Goal: Task Accomplishment & Management: Use online tool/utility

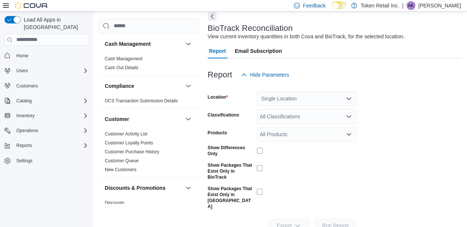
scroll to position [44, 0]
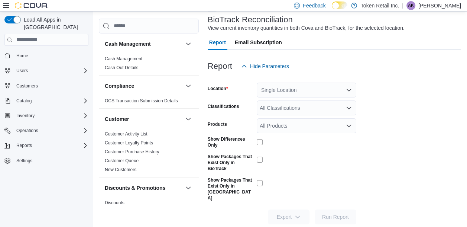
click at [286, 91] on div "Single Location" at bounding box center [307, 89] width 100 height 15
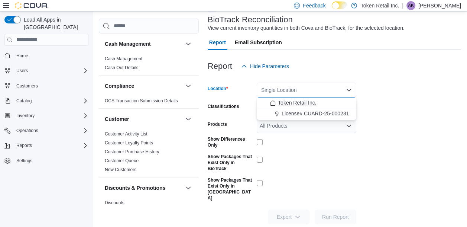
click at [292, 100] on span "Token Retail Inc." at bounding box center [297, 102] width 39 height 7
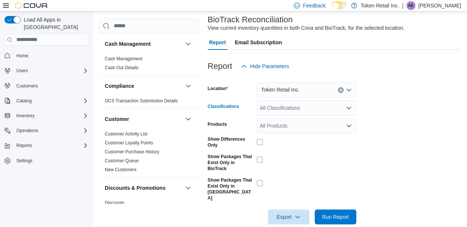
click at [288, 112] on div "All Classifications" at bounding box center [307, 107] width 100 height 15
click at [291, 111] on div "All Classifications" at bounding box center [307, 107] width 100 height 15
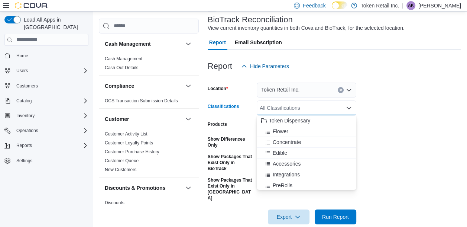
click at [292, 121] on span "Token Dispensary" at bounding box center [289, 120] width 41 height 7
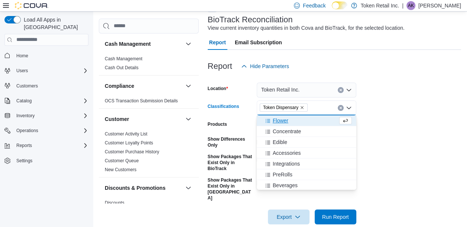
click at [412, 115] on form "Location Token Retail Inc. Classifications Token Dispensary Combo box. Selected…" at bounding box center [334, 149] width 253 height 151
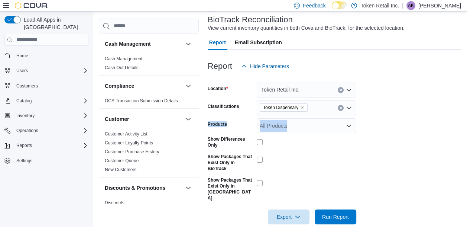
click at [297, 127] on div "All Products" at bounding box center [307, 125] width 100 height 15
click at [394, 117] on form "Location Token Retail Inc. Classifications Token Dispensary Products All Produc…" at bounding box center [334, 149] width 253 height 151
click at [321, 209] on span "Run Report" at bounding box center [335, 216] width 33 height 15
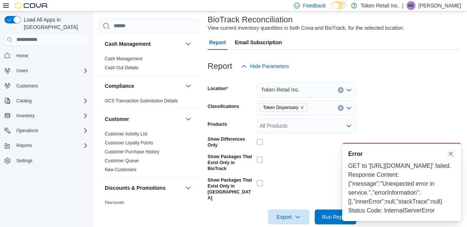
drag, startPoint x: 450, startPoint y: 134, endPoint x: 389, endPoint y: 126, distance: 62.2
click at [450, 149] on button "Dismiss toast" at bounding box center [450, 153] width 9 height 9
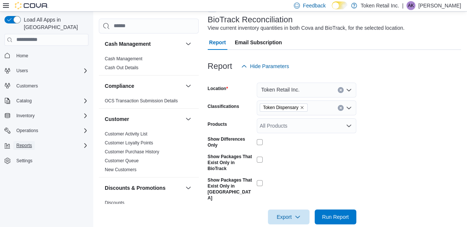
click at [26, 142] on span "Reports" at bounding box center [24, 145] width 16 height 6
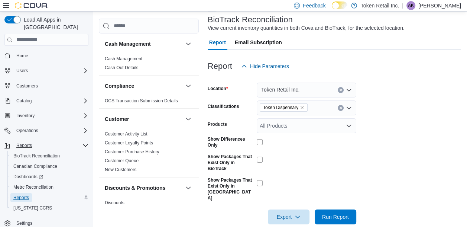
click at [22, 194] on span "Reports" at bounding box center [21, 197] width 16 height 6
click at [32, 174] on span "Dashboards" at bounding box center [28, 177] width 30 height 6
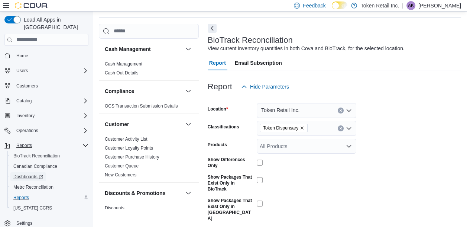
scroll to position [44, 0]
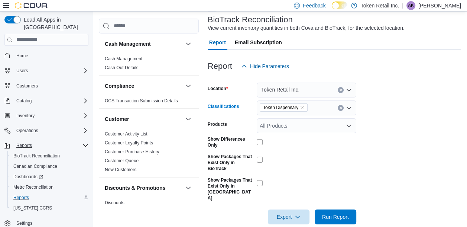
click at [301, 108] on icon "Remove Token Dispensary from selection in this group" at bounding box center [302, 107] width 4 height 4
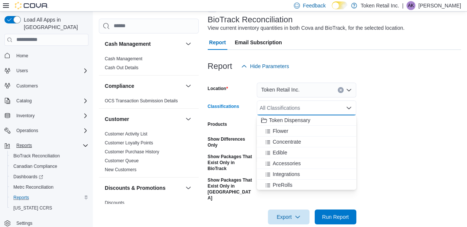
scroll to position [0, 0]
click at [279, 132] on span "Flower" at bounding box center [281, 130] width 16 height 7
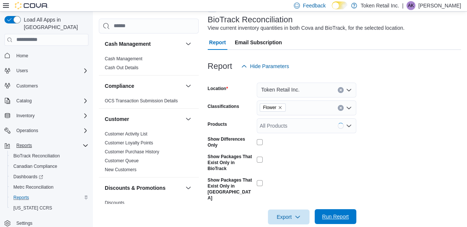
click at [336, 213] on span "Run Report" at bounding box center [335, 216] width 27 height 7
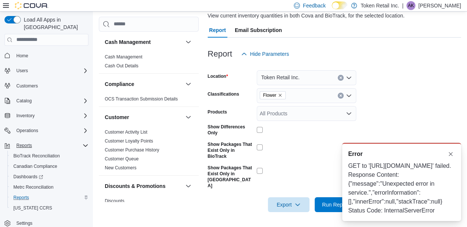
scroll to position [44, 0]
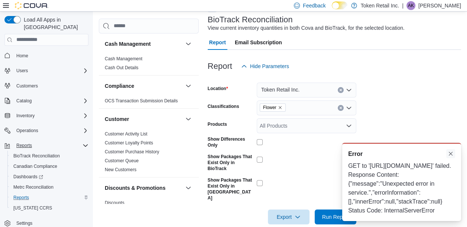
click at [450, 149] on button "Dismiss toast" at bounding box center [450, 153] width 9 height 9
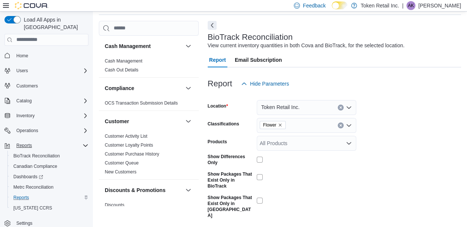
scroll to position [0, 0]
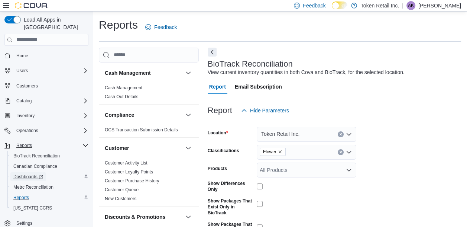
click at [36, 174] on span "Dashboards" at bounding box center [28, 177] width 30 height 6
